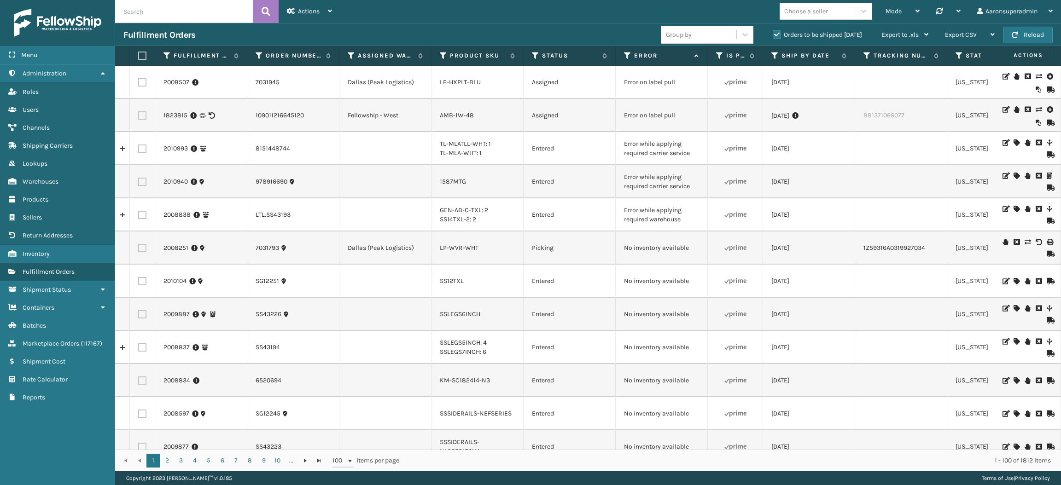
scroll to position [0, 0]
click at [1026, 32] on button "Reload" at bounding box center [1028, 35] width 50 height 17
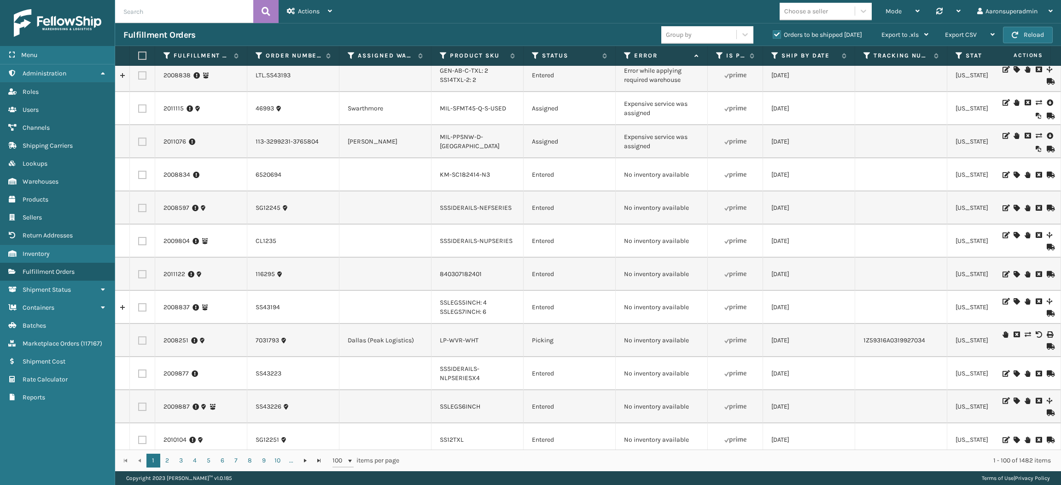
scroll to position [0, 0]
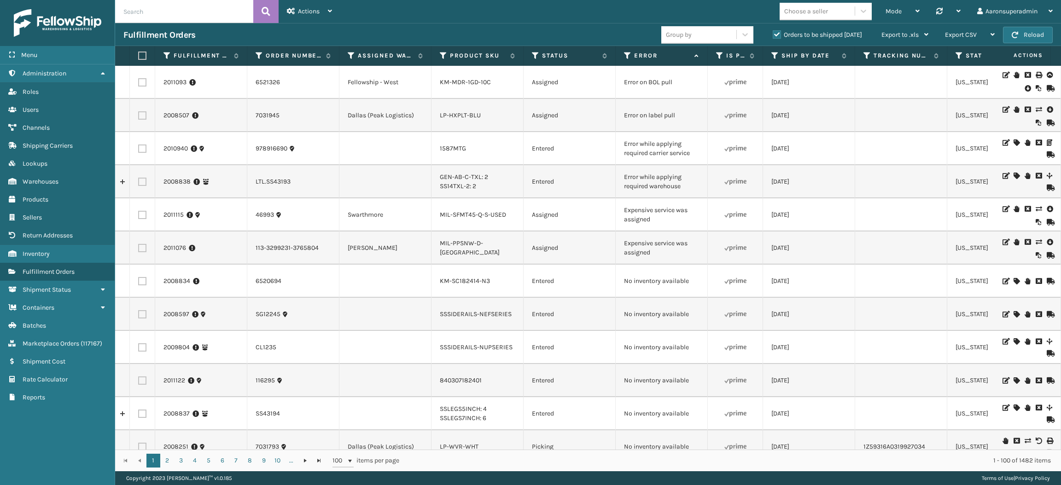
click at [145, 248] on label at bounding box center [142, 248] width 8 height 8
click at [139, 248] on input "checkbox" at bounding box center [138, 247] width 0 height 6
click at [723, 41] on div "Bulk Actions" at bounding box center [729, 34] width 54 height 23
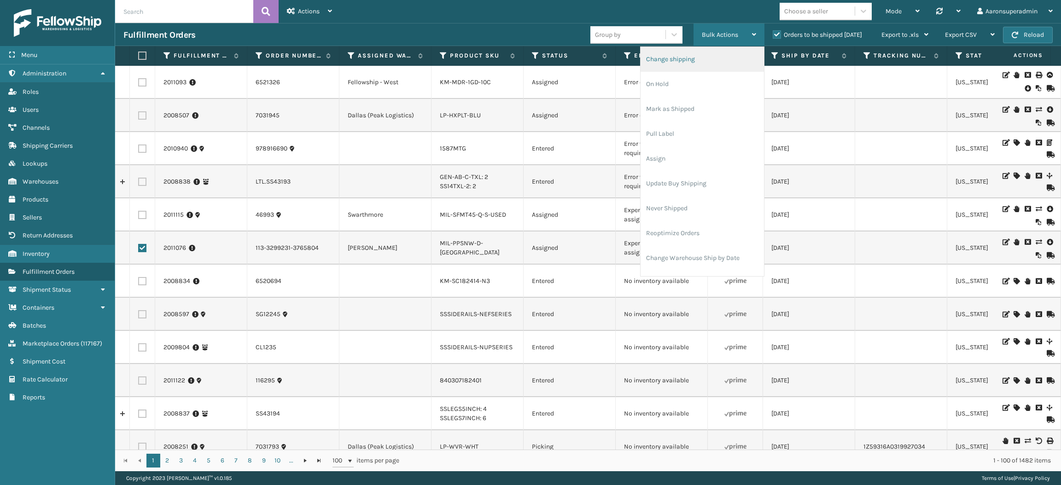
click at [700, 69] on li "Change shipping" at bounding box center [701, 59] width 123 height 25
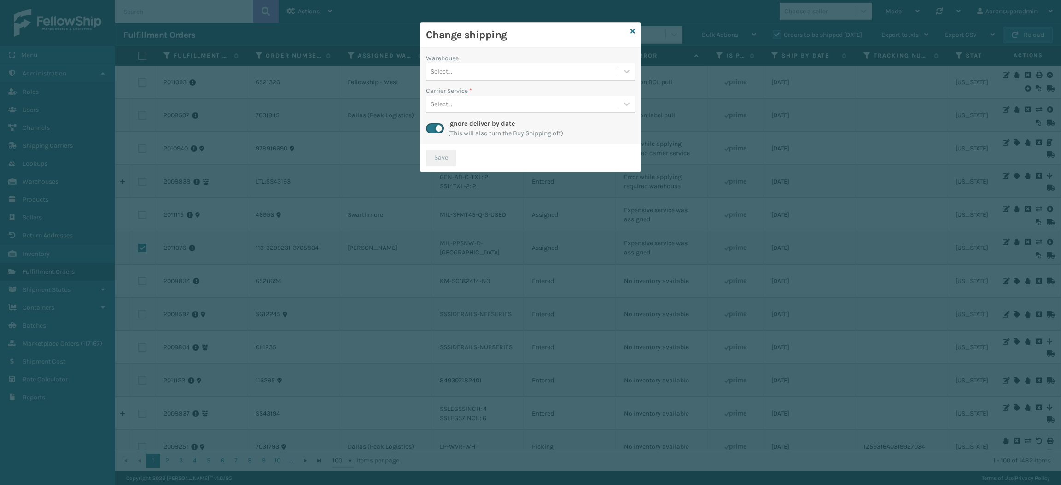
click at [465, 69] on div "Select..." at bounding box center [522, 71] width 192 height 15
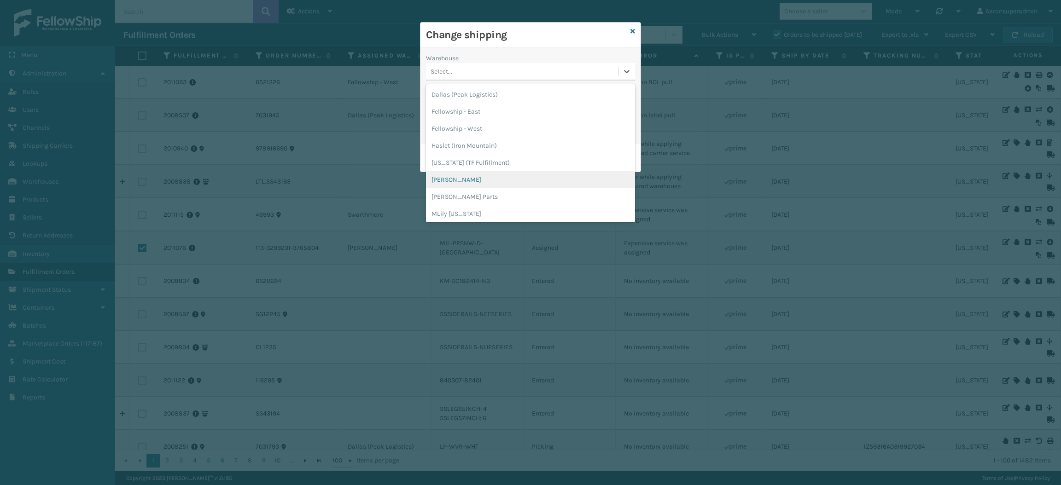
click at [463, 179] on div "[PERSON_NAME]" at bounding box center [530, 179] width 209 height 17
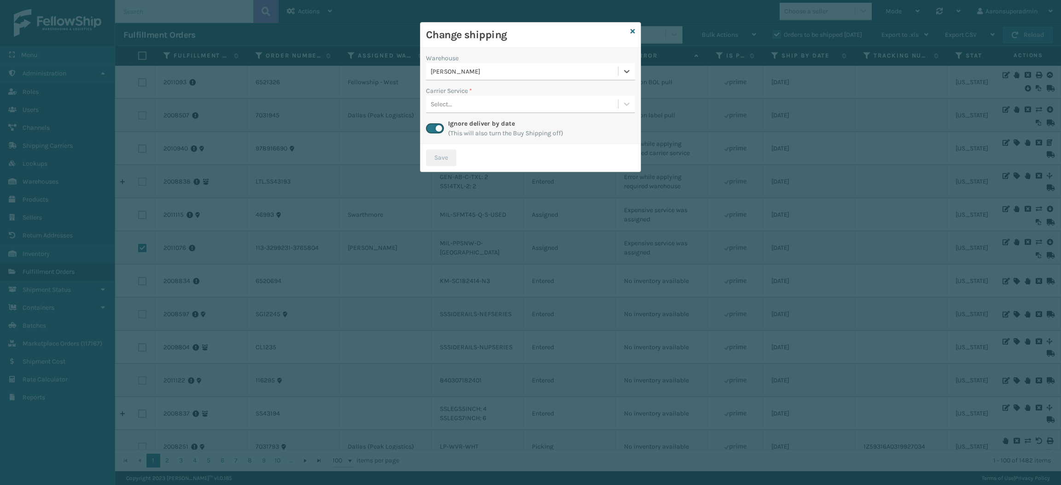
click at [451, 108] on div "Select..." at bounding box center [441, 104] width 22 height 10
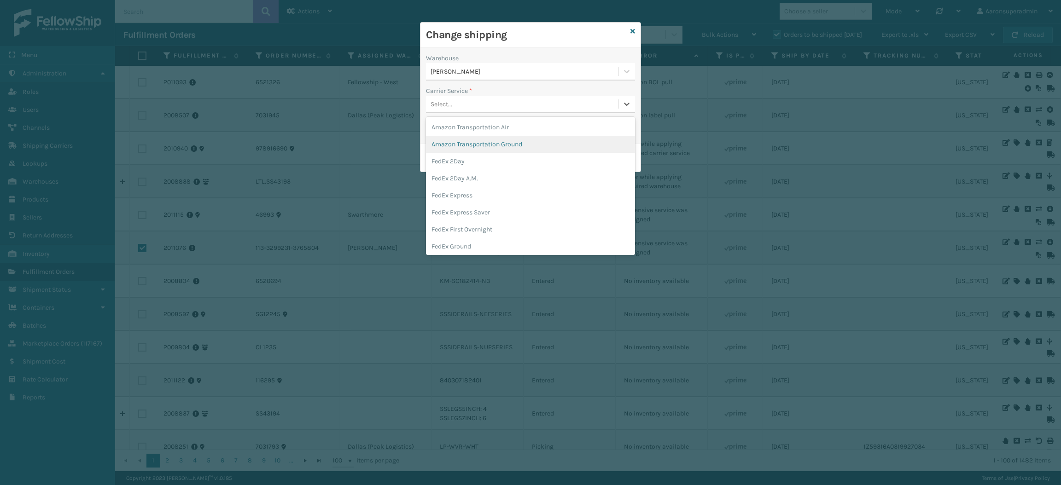
scroll to position [16, 0]
click at [454, 251] on div "FedEx Home Delivery" at bounding box center [530, 247] width 209 height 17
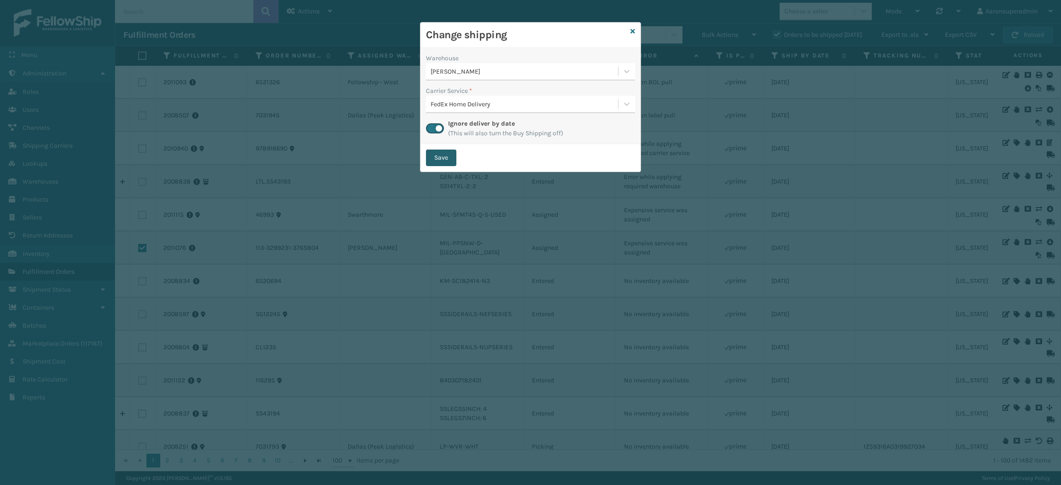
click at [431, 157] on button "Save" at bounding box center [441, 158] width 30 height 17
checkbox input "false"
